Goal: Find specific page/section

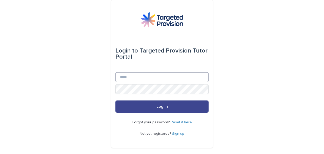
type input "**********"
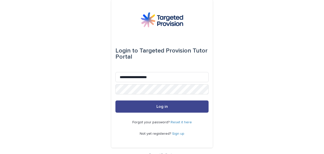
click at [141, 105] on button "Log in" at bounding box center [161, 106] width 93 height 12
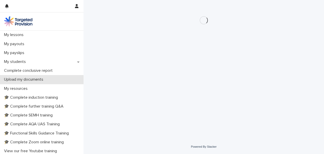
scroll to position [101, 0]
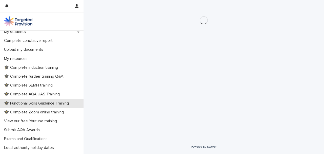
click at [49, 104] on p "🎓 Functional Skills Guidance Training" at bounding box center [37, 103] width 71 height 5
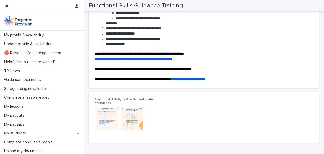
scroll to position [106, 0]
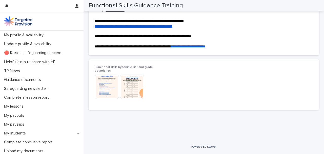
click at [106, 89] on img at bounding box center [107, 86] width 24 height 24
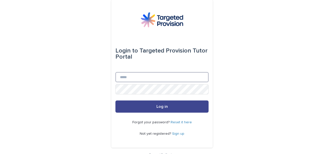
type input "**********"
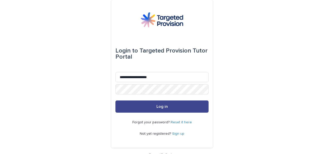
click at [159, 108] on span "Log in" at bounding box center [161, 106] width 11 height 4
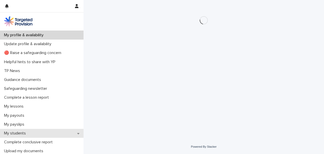
click at [43, 134] on div "My students" at bounding box center [42, 133] width 84 height 9
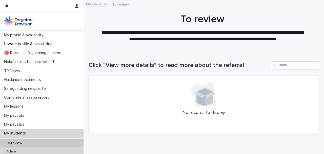
click at [26, 149] on div "Active" at bounding box center [42, 151] width 84 height 8
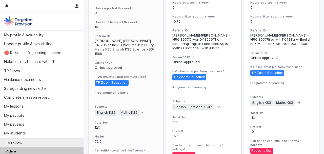
scroll to position [135, 0]
